Goal: Task Accomplishment & Management: Manage account settings

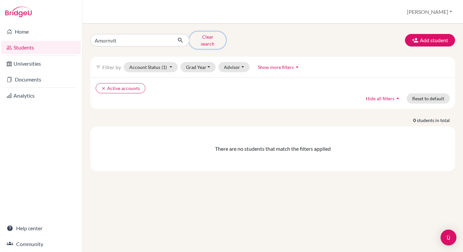
click at [205, 37] on button "Clear search" at bounding box center [207, 40] width 37 height 17
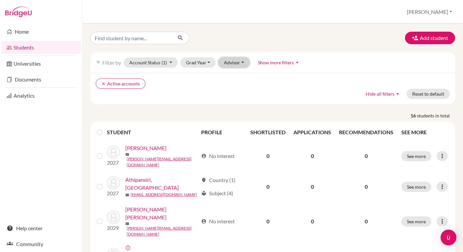
click at [230, 58] on button "Advisor" at bounding box center [233, 62] width 31 height 10
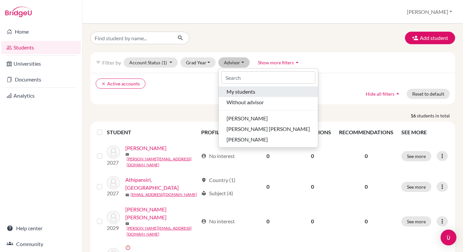
click at [231, 96] on button "My students" at bounding box center [268, 91] width 99 height 11
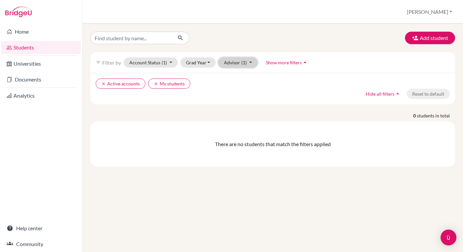
click at [239, 64] on button "Advisor (1)" at bounding box center [237, 62] width 39 height 10
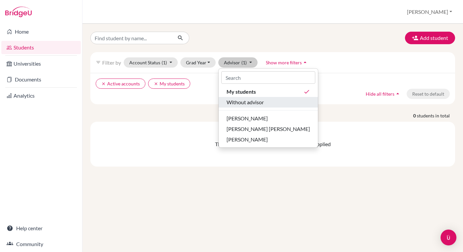
click at [255, 100] on span "Without advisor" at bounding box center [245, 102] width 37 height 8
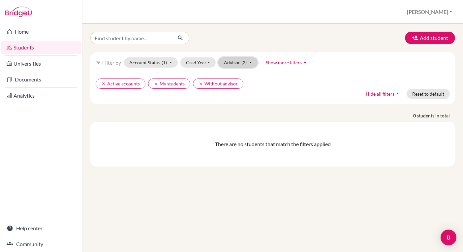
click at [245, 65] on button "Advisor (2)" at bounding box center [237, 62] width 39 height 10
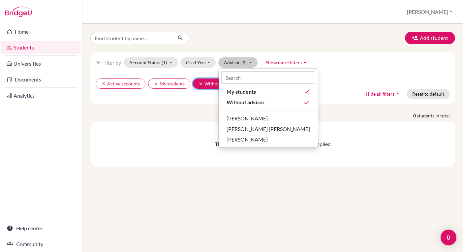
click at [202, 81] on icon "clear" at bounding box center [201, 83] width 5 height 5
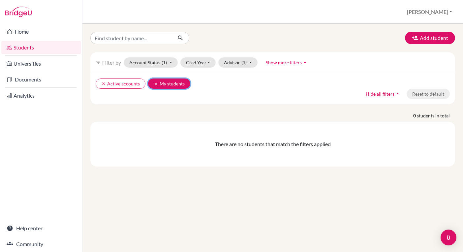
click at [154, 83] on icon "clear" at bounding box center [156, 83] width 5 height 5
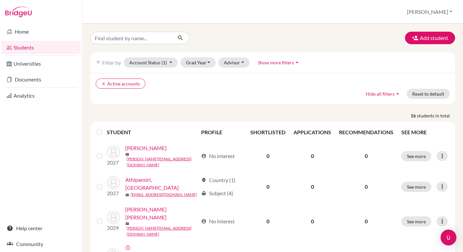
click at [221, 97] on div "clear Active accounts Hide all filters arrow_drop_up Reset to default" at bounding box center [272, 88] width 365 height 31
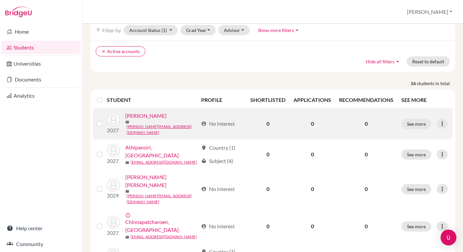
click at [144, 119] on link "Aree, Smith" at bounding box center [145, 116] width 41 height 8
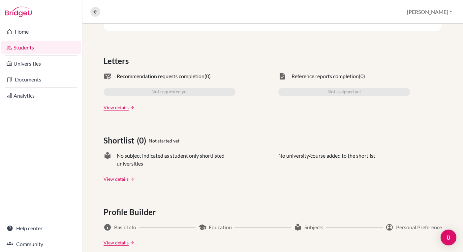
scroll to position [182, 0]
click at [124, 107] on link "View details" at bounding box center [116, 107] width 25 height 7
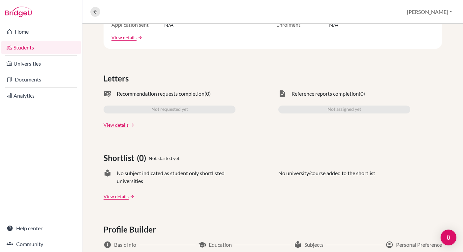
scroll to position [165, 0]
click at [107, 125] on link "View details" at bounding box center [116, 124] width 25 height 7
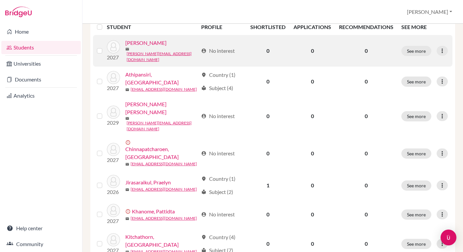
scroll to position [129, 0]
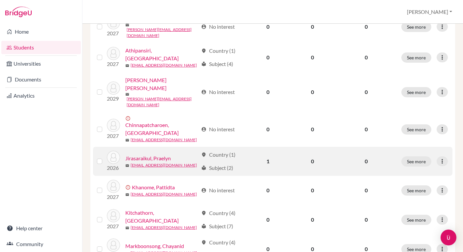
click at [155, 154] on link "Jirasaraikul, Praelyn" at bounding box center [148, 158] width 46 height 8
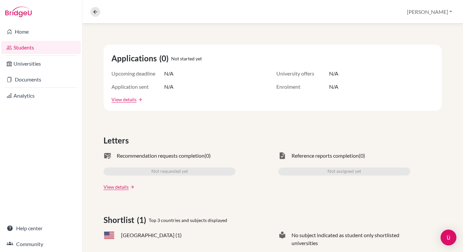
scroll to position [117, 0]
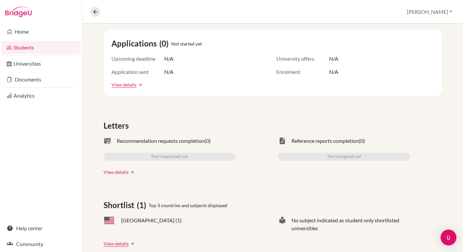
click at [124, 173] on link "View details" at bounding box center [116, 172] width 25 height 7
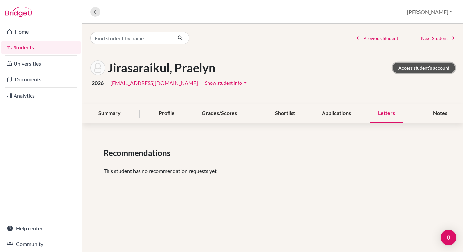
click at [407, 69] on link "Access student's account" at bounding box center [424, 68] width 62 height 10
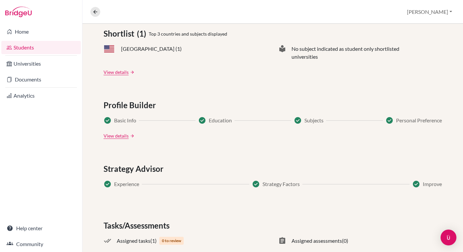
scroll to position [328, 0]
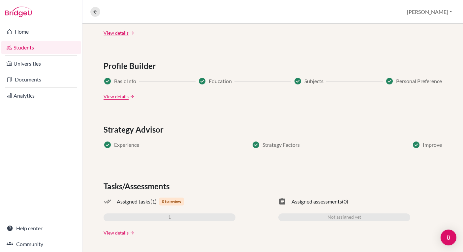
click at [121, 231] on link "View details" at bounding box center [116, 232] width 25 height 7
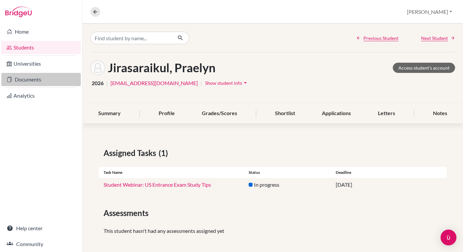
click at [24, 81] on link "Documents" at bounding box center [40, 79] width 79 height 13
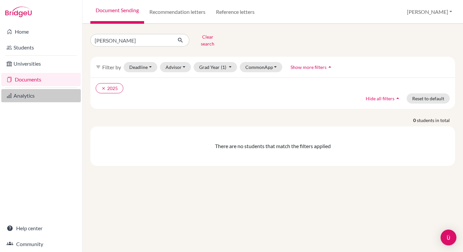
click at [21, 96] on link "Analytics" at bounding box center [40, 95] width 79 height 13
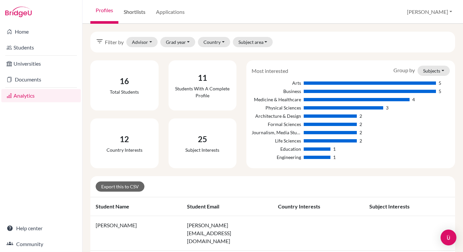
click at [139, 12] on link "Shortlists" at bounding box center [134, 12] width 32 height 24
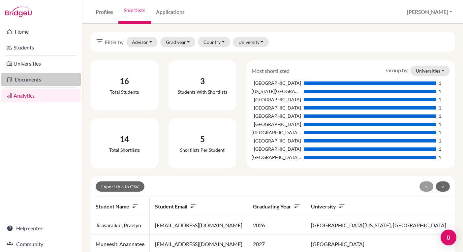
click at [38, 77] on link "Documents" at bounding box center [40, 79] width 79 height 13
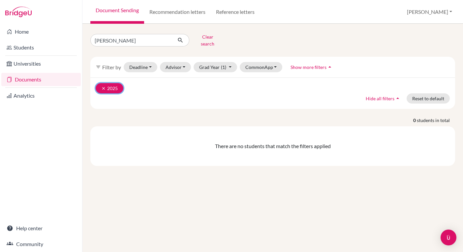
click at [100, 83] on button "clear 2025" at bounding box center [110, 88] width 28 height 10
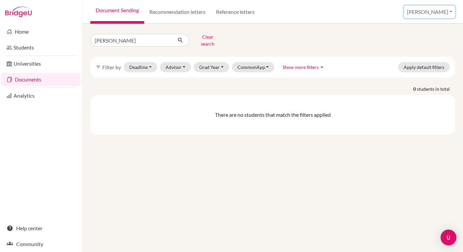
click at [436, 12] on button "Samantha" at bounding box center [429, 12] width 51 height 13
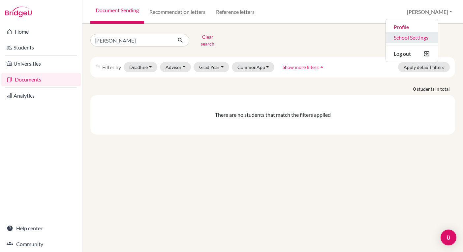
click at [422, 38] on link "School Settings" at bounding box center [412, 37] width 52 height 11
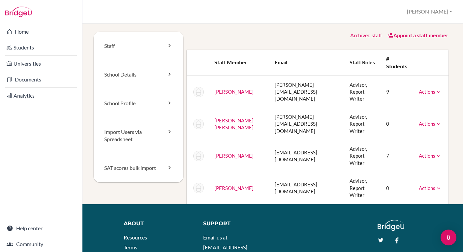
click at [430, 185] on link "Actions" at bounding box center [430, 188] width 23 height 6
click at [248, 172] on td "Thompson, Samantha" at bounding box center [239, 188] width 61 height 32
click at [29, 31] on link "Home" at bounding box center [40, 31] width 79 height 13
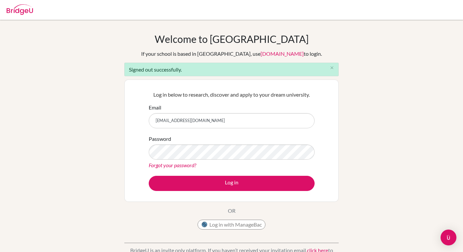
click at [225, 118] on input "[EMAIL_ADDRESS][DOMAIN_NAME]" at bounding box center [232, 120] width 166 height 15
type input "[PERSON_NAME][EMAIL_ADDRESS][DOMAIN_NAME]"
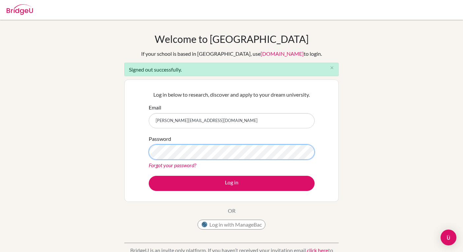
click at [149, 176] on button "Log in" at bounding box center [232, 183] width 166 height 15
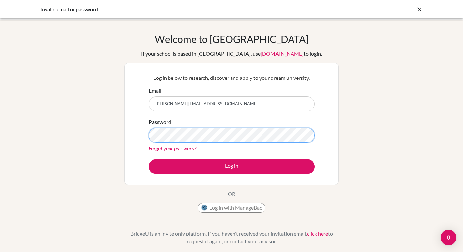
click at [149, 159] on button "Log in" at bounding box center [232, 166] width 166 height 15
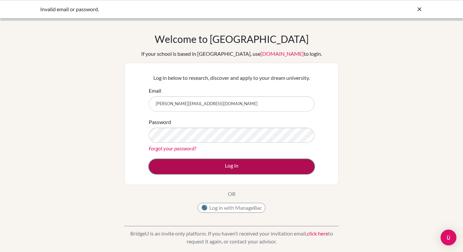
click at [225, 165] on button "Log in" at bounding box center [232, 166] width 166 height 15
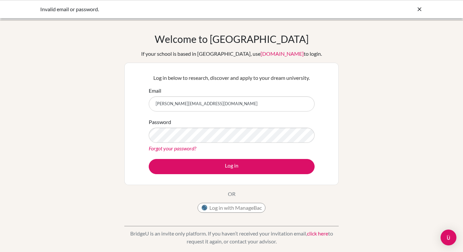
click at [362, 155] on div "Welcome to BridgeU If your school is based in China, use app.bridge-u.com.cn to…" at bounding box center [231, 141] width 463 height 216
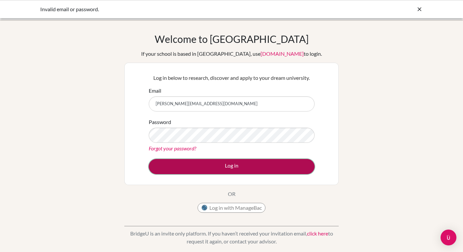
click at [252, 166] on button "Log in" at bounding box center [232, 166] width 166 height 15
